Goal: Information Seeking & Learning: Find specific fact

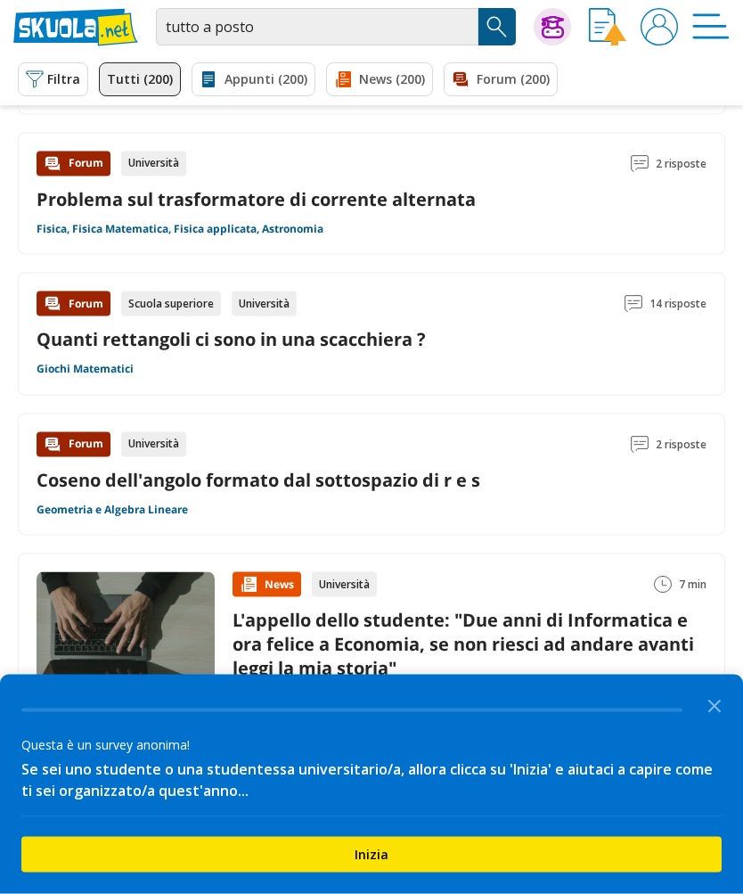
scroll to position [1007, 0]
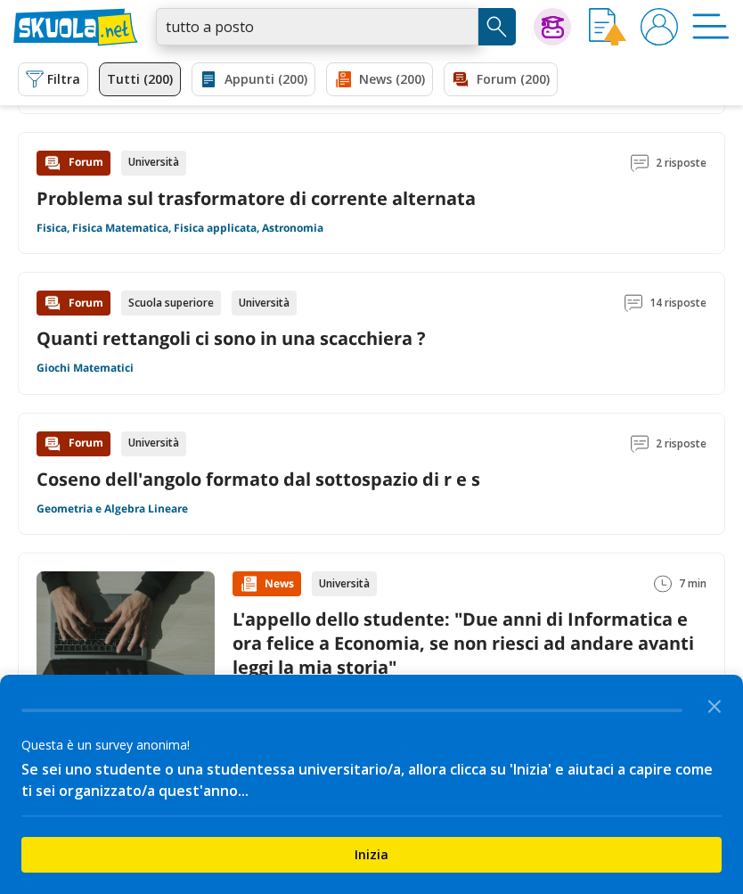
click at [293, 37] on input "tutto a posto" at bounding box center [317, 26] width 323 height 37
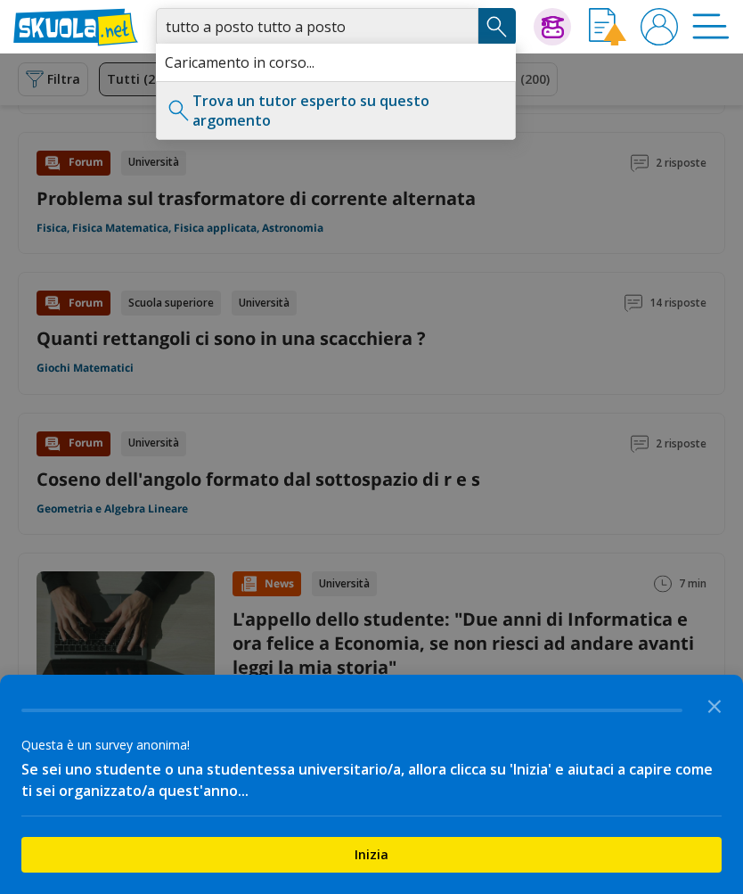
type input "tutto a posto tutto a posto"
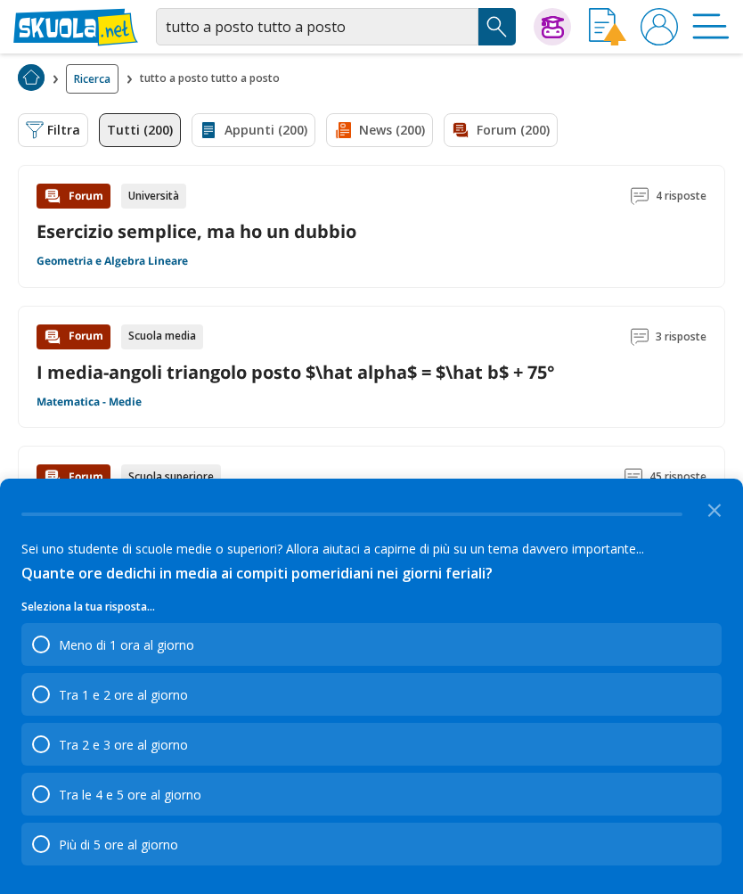
click at [707, 508] on icon "Close the survey" at bounding box center [715, 509] width 36 height 36
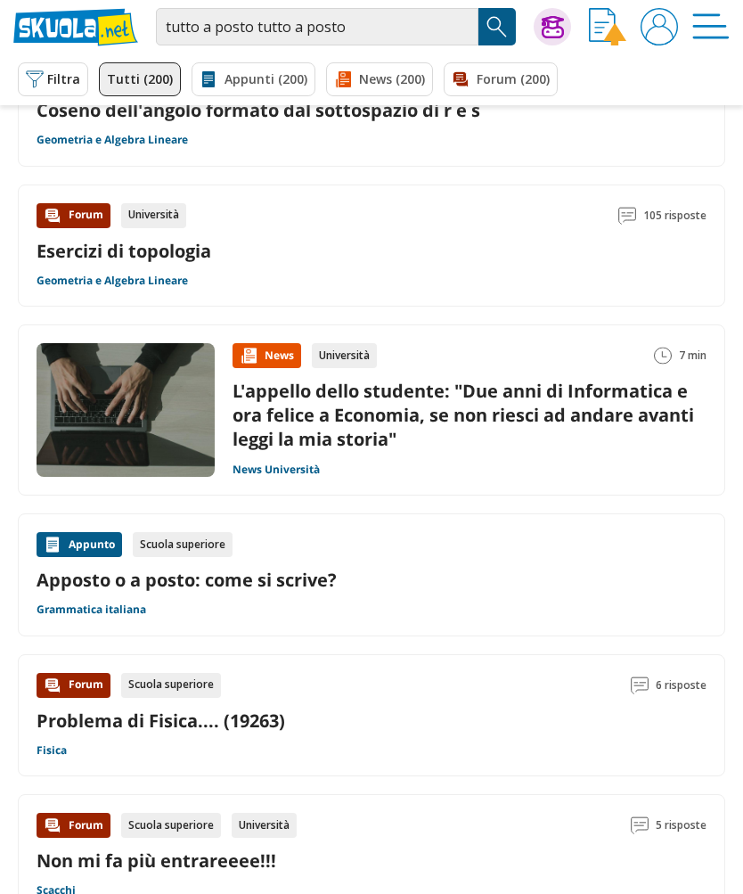
scroll to position [1311, 0]
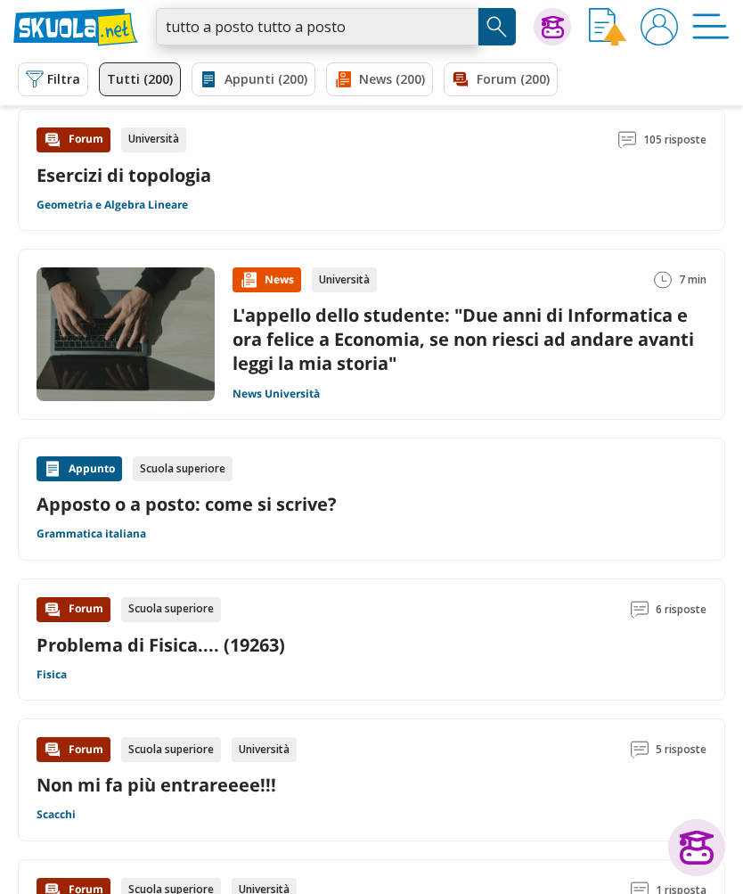
click at [290, 24] on input "tutto a posto tutto a posto" at bounding box center [317, 26] width 323 height 37
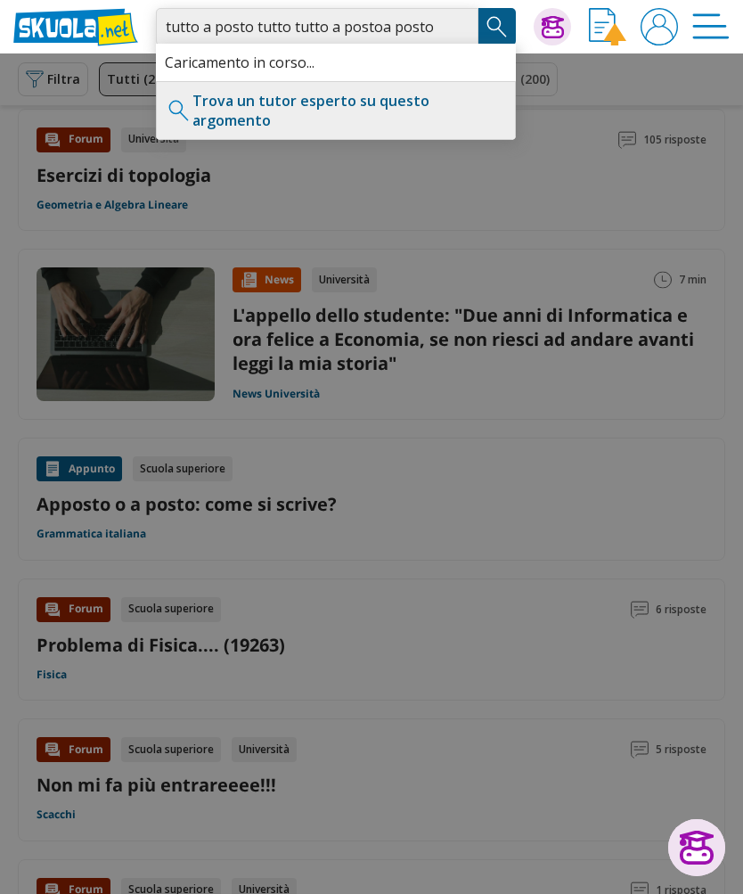
type input "tutto a posto tutto tutto a postoa posto"
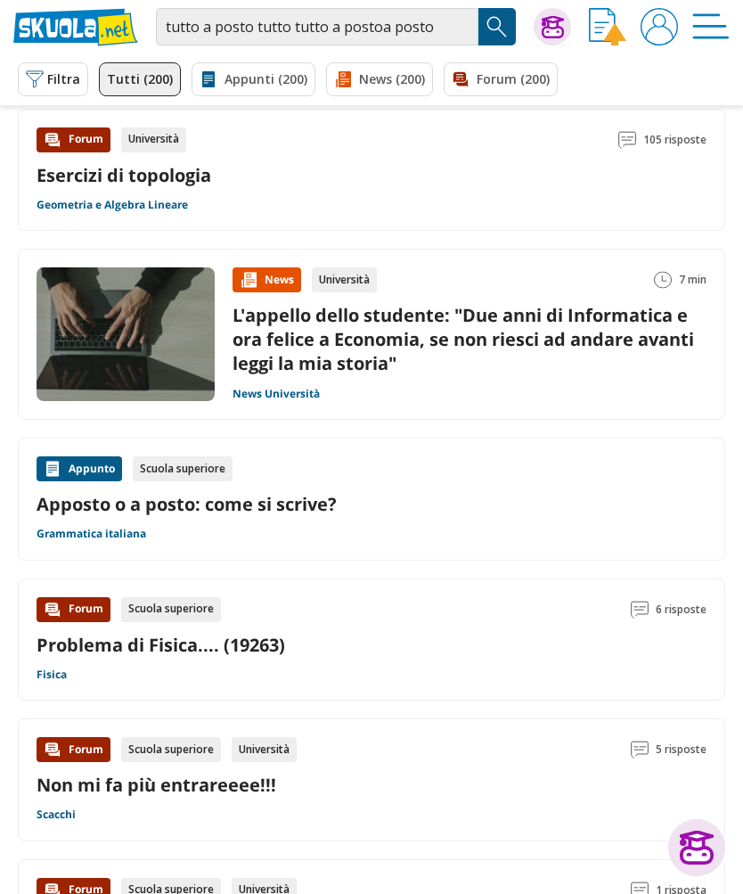
click at [510, 22] on img "Search Button" at bounding box center [497, 26] width 27 height 27
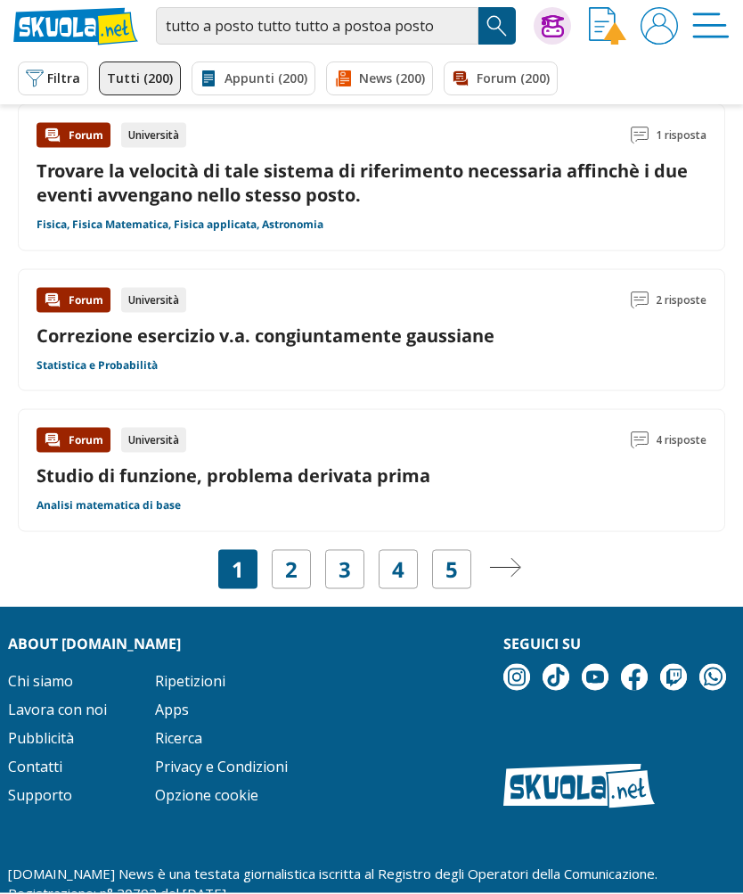
scroll to position [2482, 0]
